Goal: Navigation & Orientation: Find specific page/section

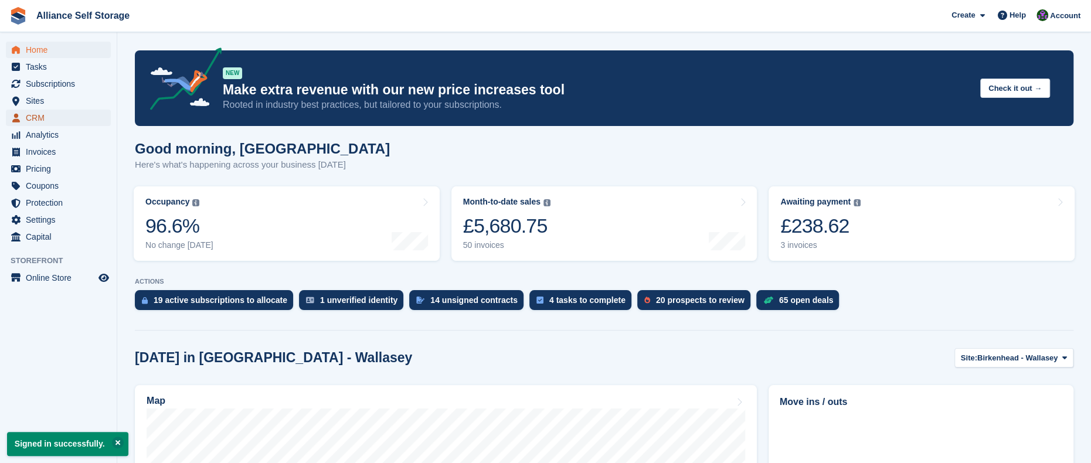
click at [53, 124] on span "CRM" at bounding box center [61, 118] width 70 height 16
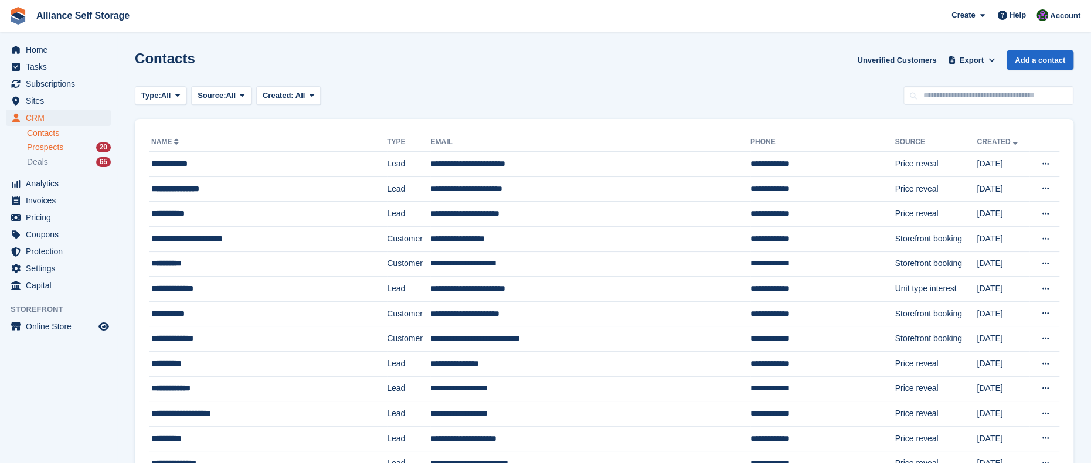
click at [57, 152] on span "Prospects" at bounding box center [45, 147] width 36 height 11
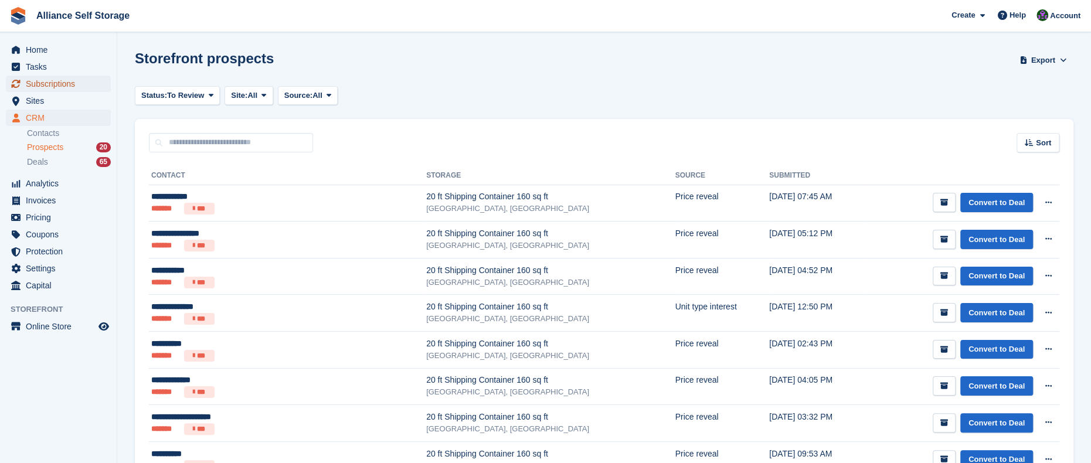
click at [63, 86] on span "Subscriptions" at bounding box center [61, 84] width 70 height 16
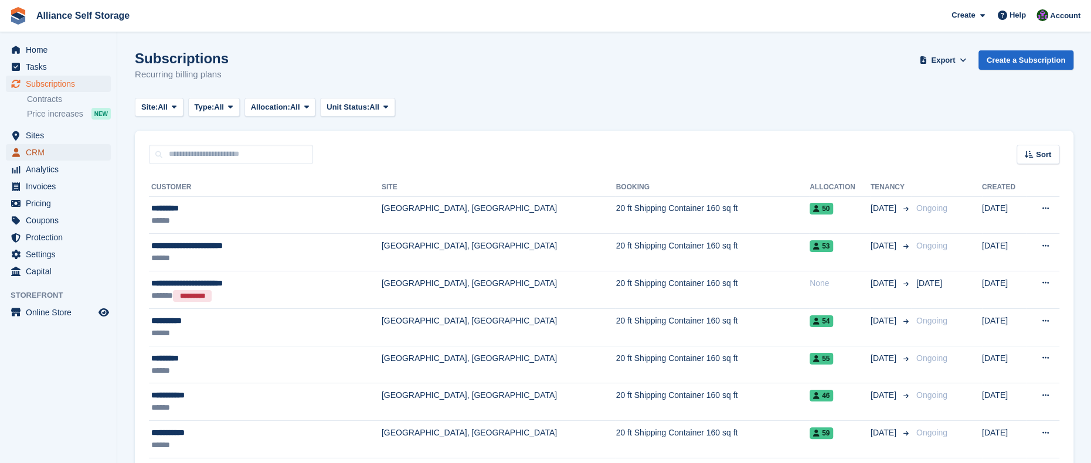
click at [68, 158] on span "CRM" at bounding box center [61, 152] width 70 height 16
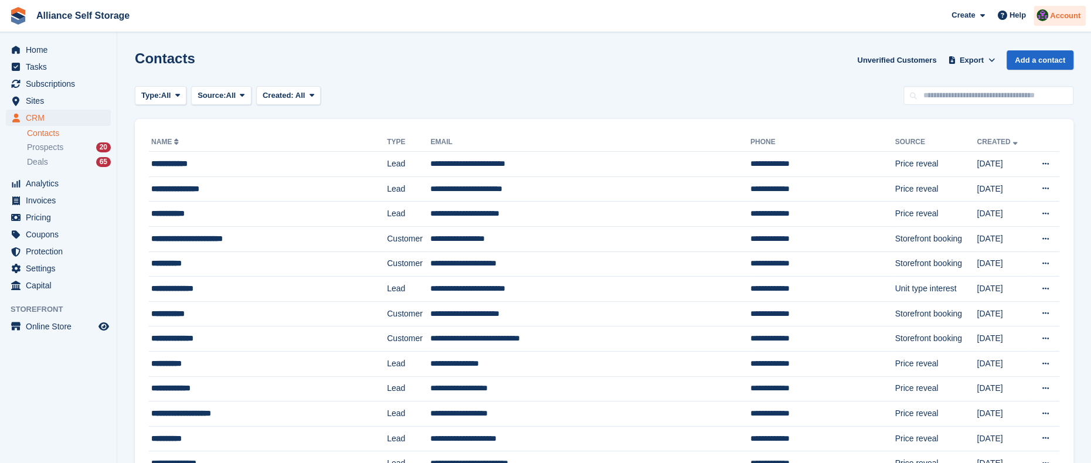
drag, startPoint x: 1064, startPoint y: 10, endPoint x: 1058, endPoint y: 21, distance: 11.8
click at [1064, 10] on span "Account" at bounding box center [1065, 16] width 30 height 12
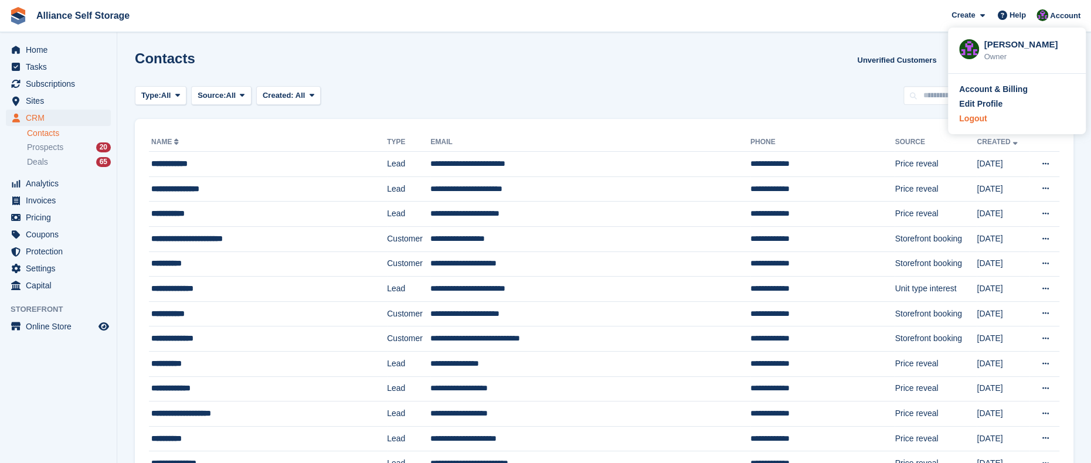
click at [976, 114] on div "Logout" at bounding box center [973, 119] width 28 height 12
